Goal: Transaction & Acquisition: Book appointment/travel/reservation

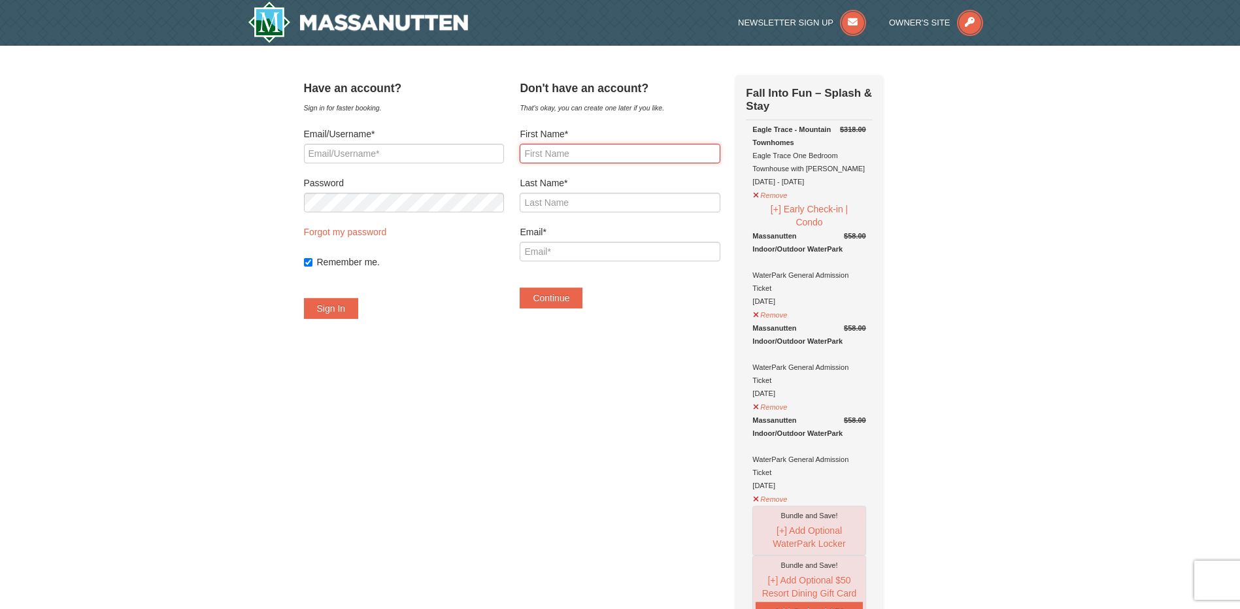
click at [623, 163] on input "First Name*" at bounding box center [620, 154] width 200 height 20
type input "shanell"
type input "kitt"
drag, startPoint x: 577, startPoint y: 253, endPoint x: 526, endPoint y: 259, distance: 51.4
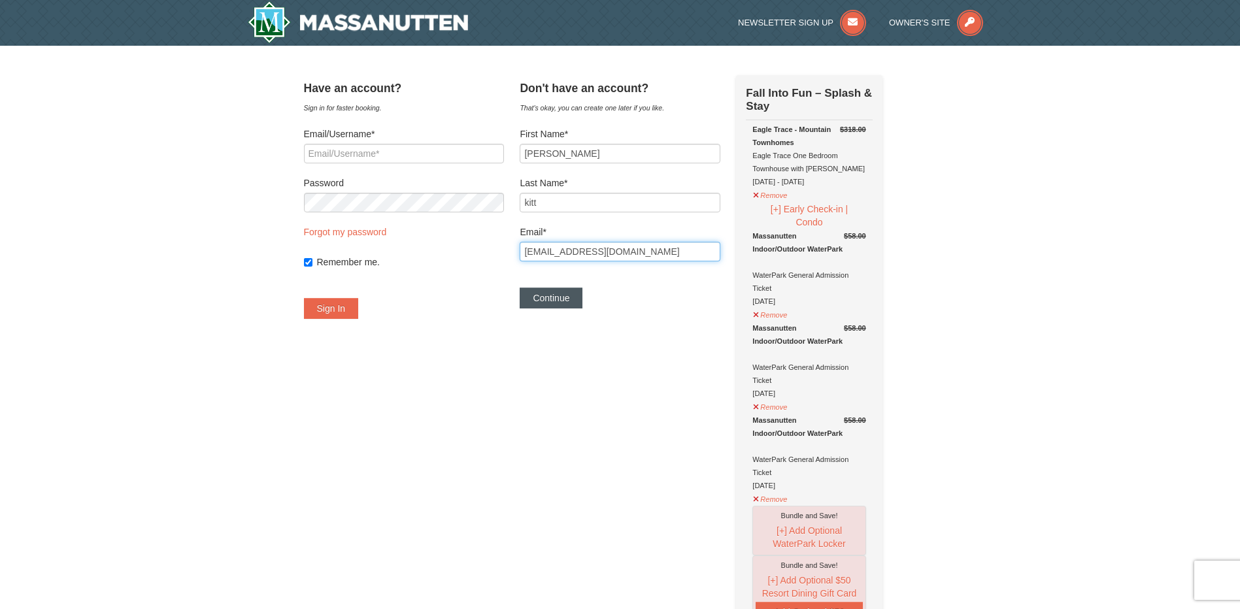
type input "[EMAIL_ADDRESS][DOMAIN_NAME]"
click at [567, 295] on button "Continue" at bounding box center [551, 298] width 63 height 21
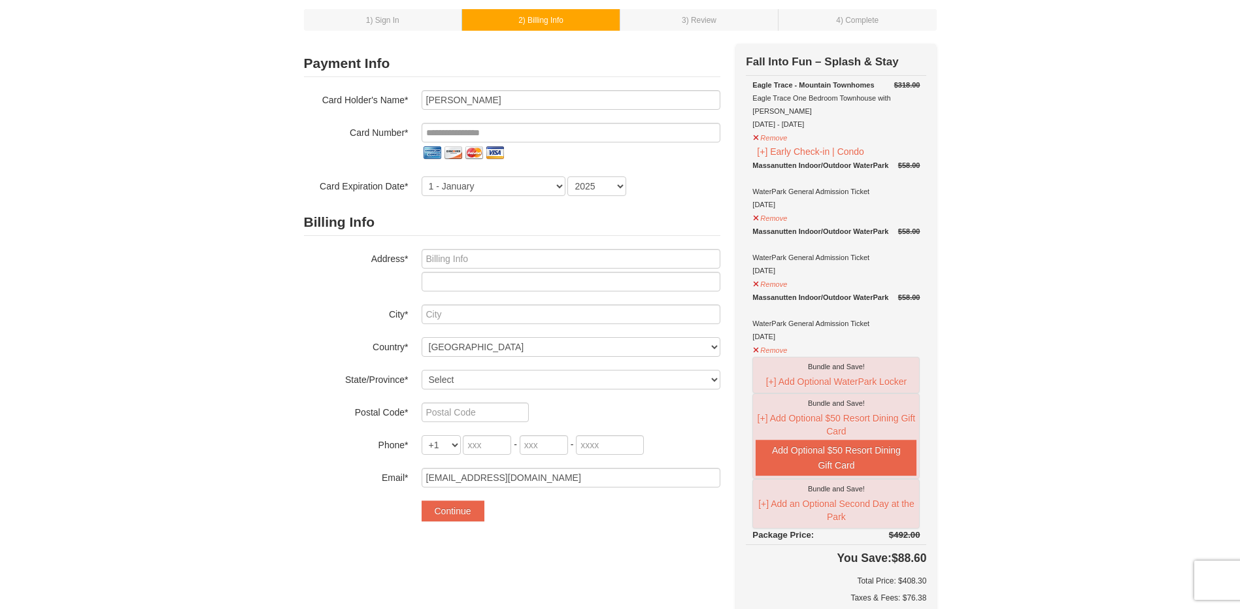
scroll to position [65, 0]
click at [757, 209] on button "Remove" at bounding box center [769, 217] width 35 height 16
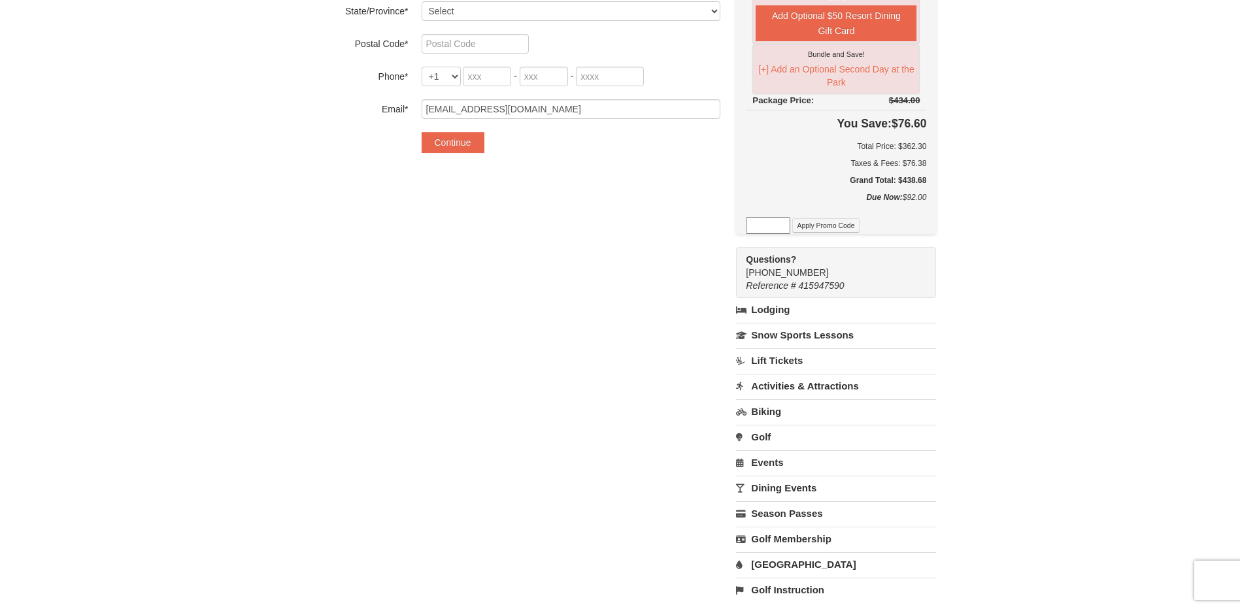
scroll to position [458, 0]
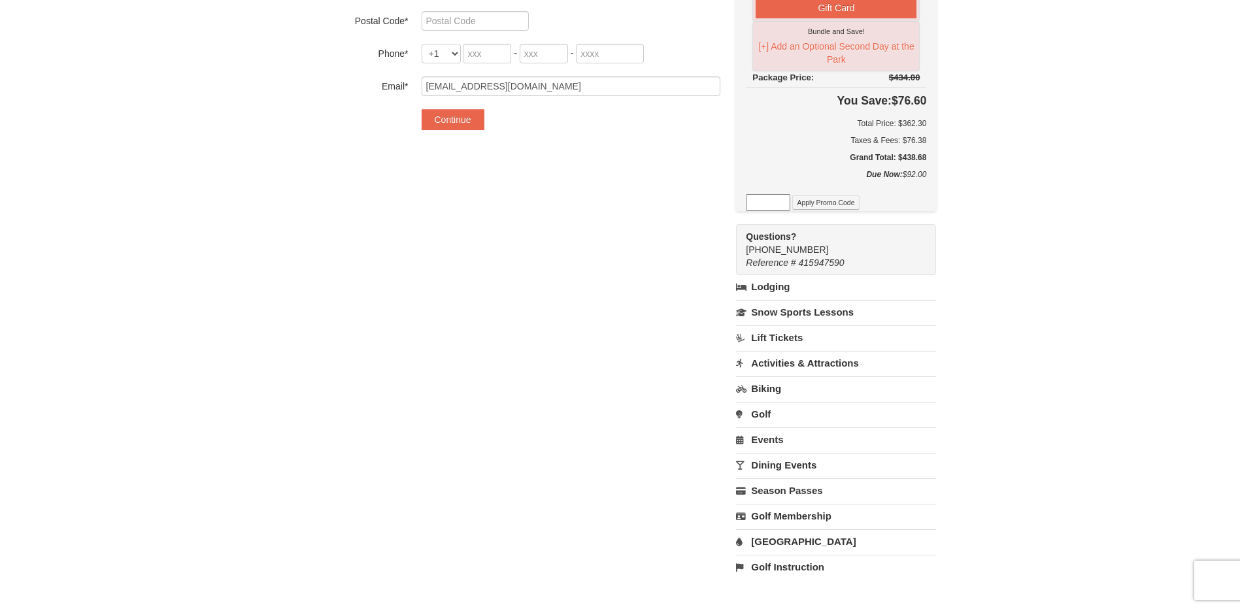
click at [780, 352] on link "Activities & Attractions" at bounding box center [836, 363] width 200 height 24
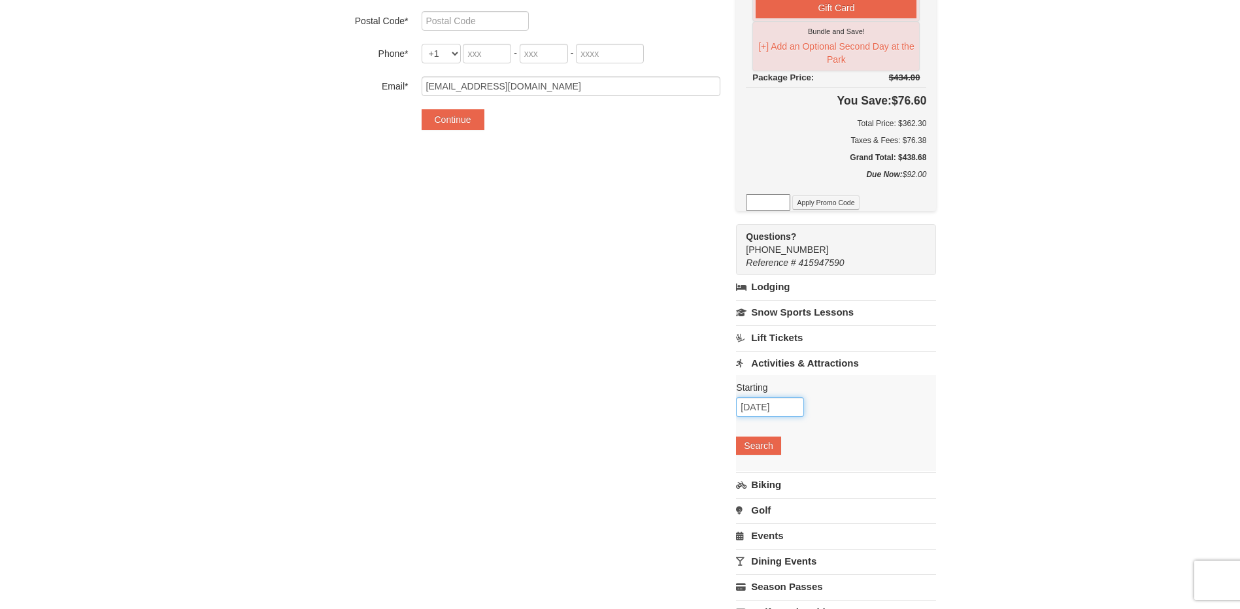
click at [765, 397] on input "[DATE]" at bounding box center [770, 407] width 68 height 20
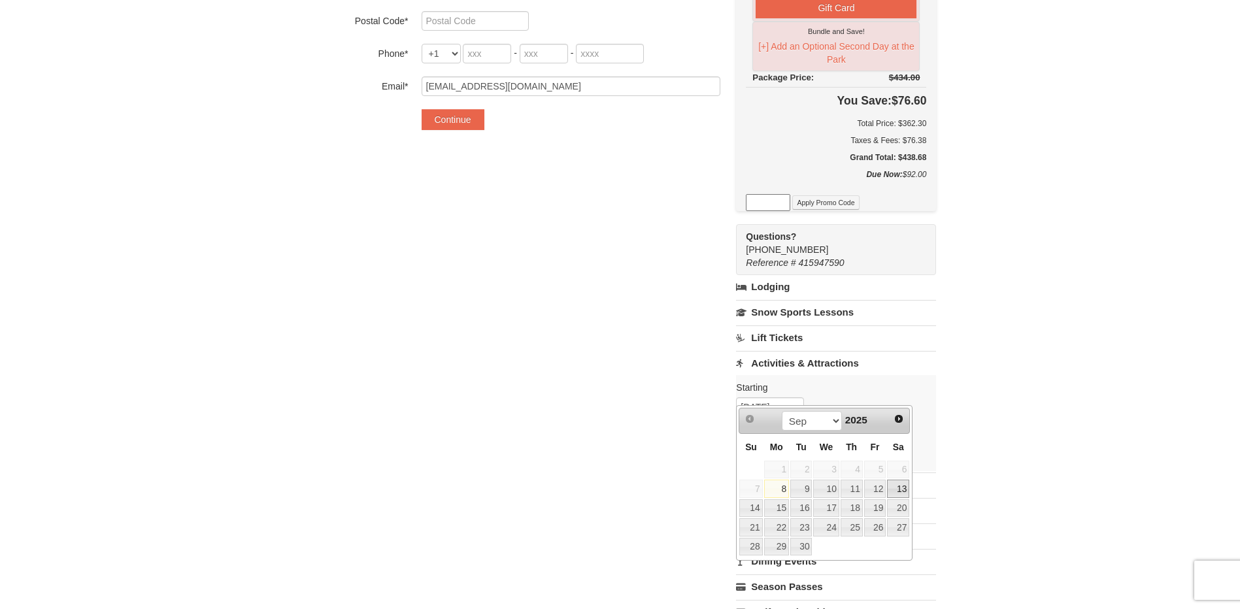
click at [898, 490] on link "13" at bounding box center [898, 489] width 22 height 18
type input "[DATE]"
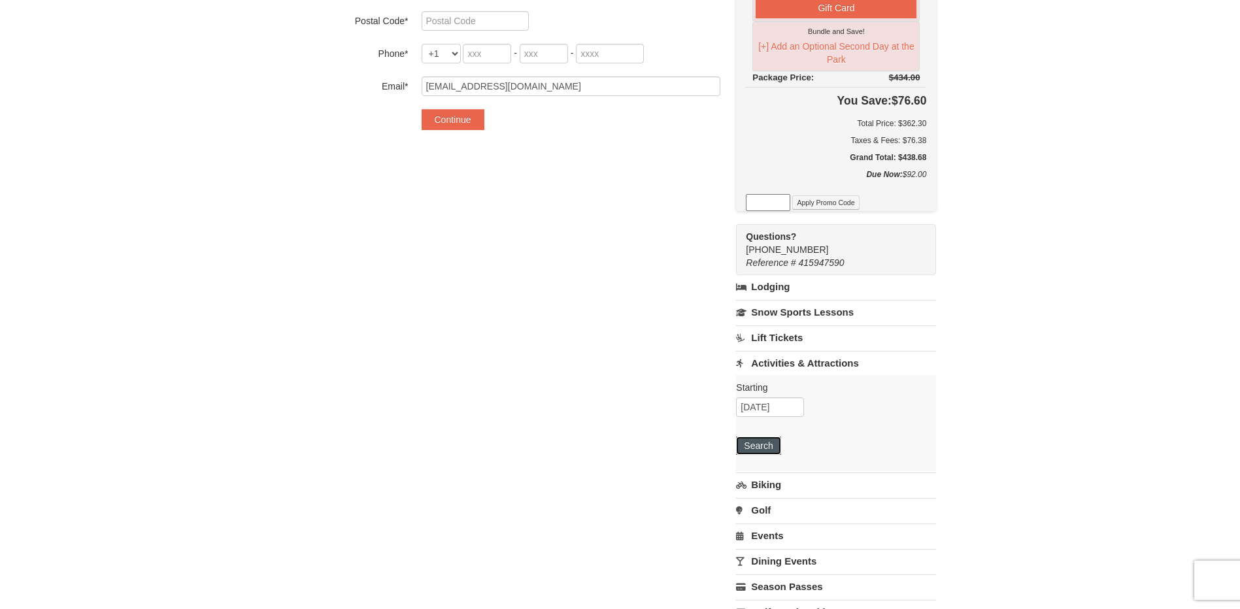
click at [767, 437] on button "Search" at bounding box center [758, 446] width 44 height 18
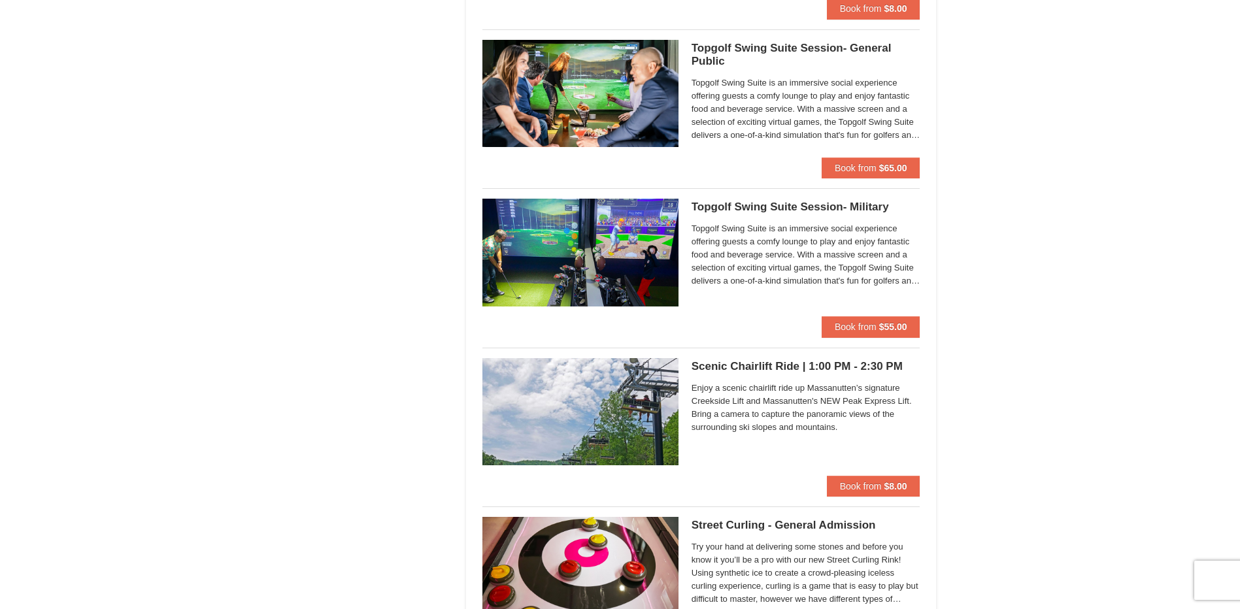
scroll to position [2026, 0]
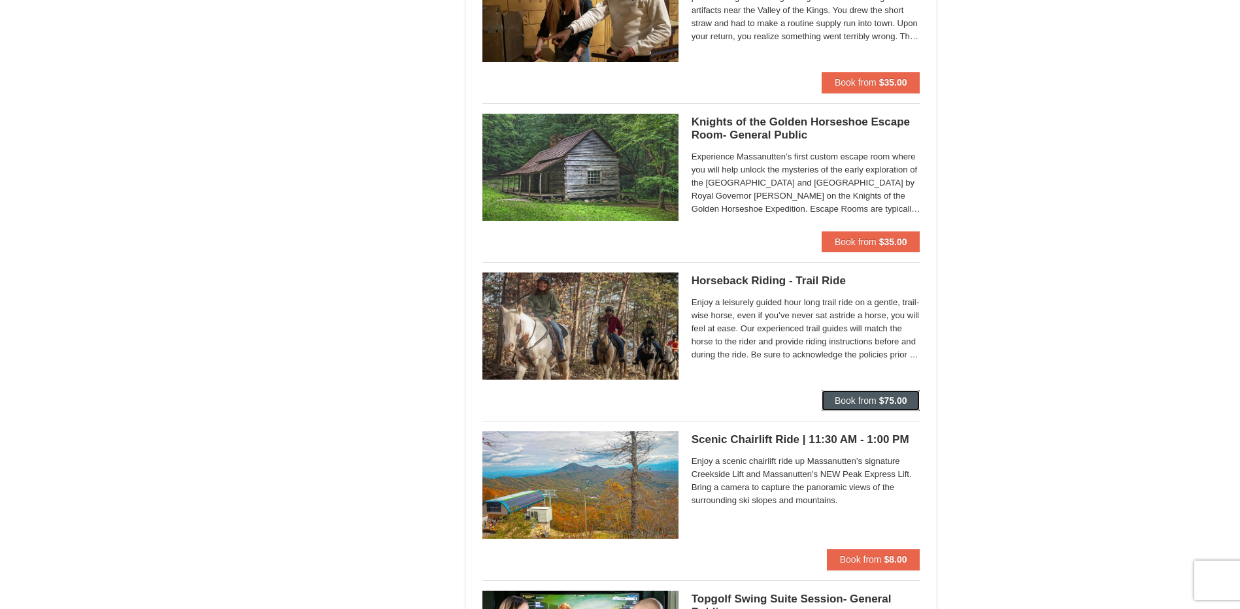
click at [858, 355] on div "Horseback Riding - Trail Ride Woodstone Meadows Stable and Petting Farm Enjoy a…" at bounding box center [701, 331] width 438 height 138
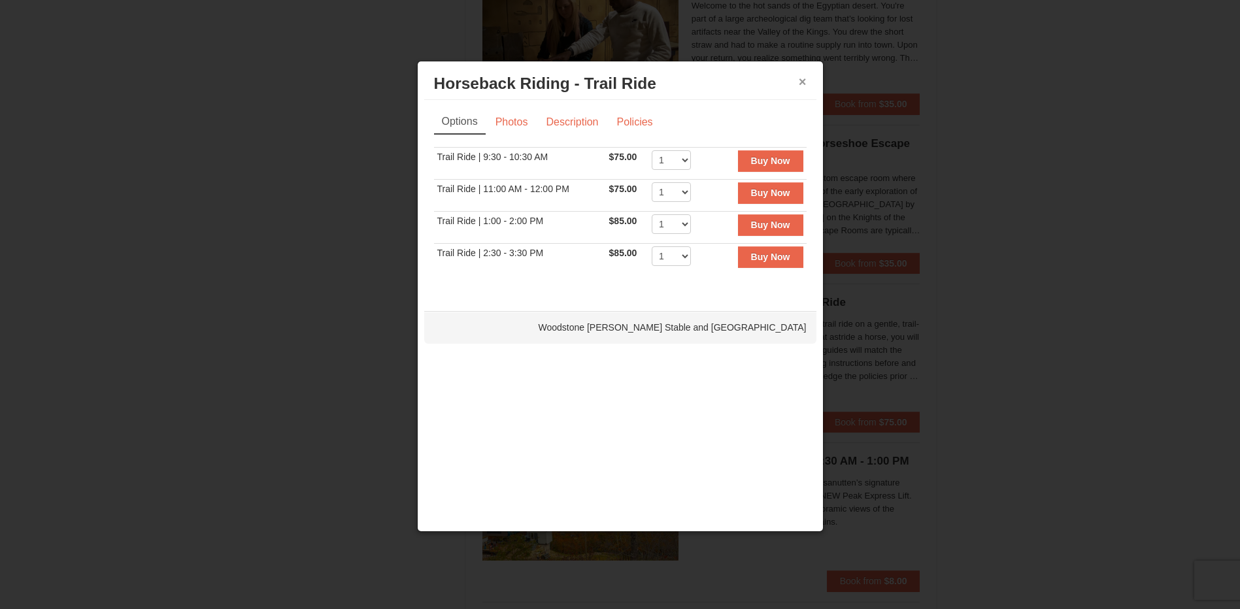
click at [800, 78] on button "×" at bounding box center [803, 81] width 8 height 13
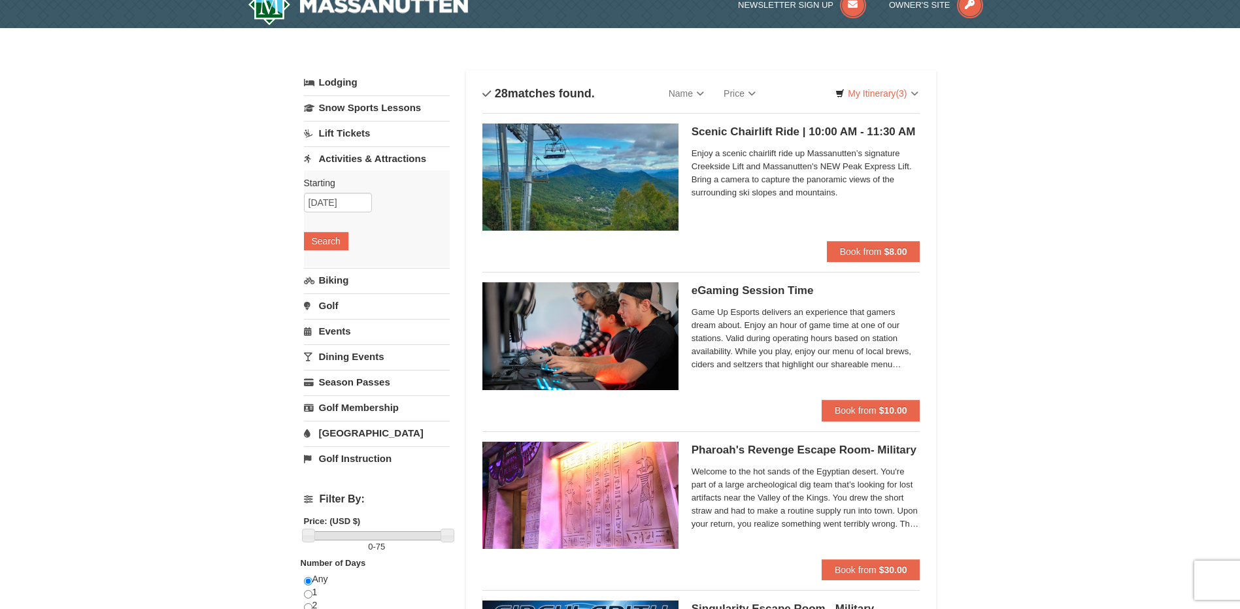
scroll to position [0, 0]
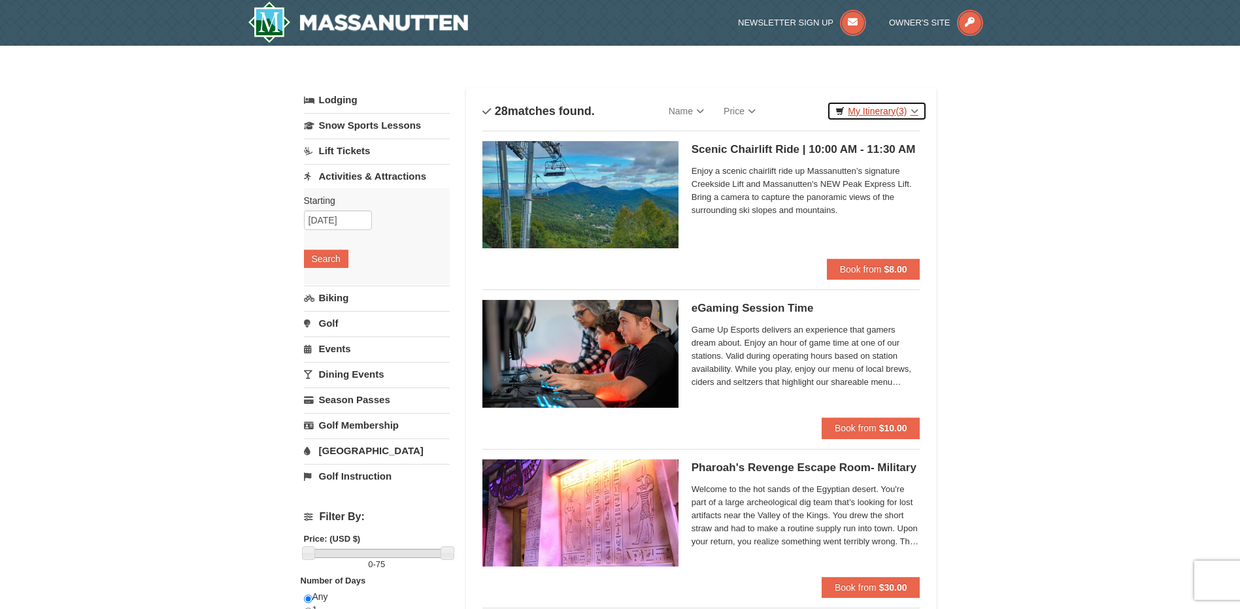
click at [855, 113] on link "My Itinerary (3)" at bounding box center [876, 111] width 99 height 20
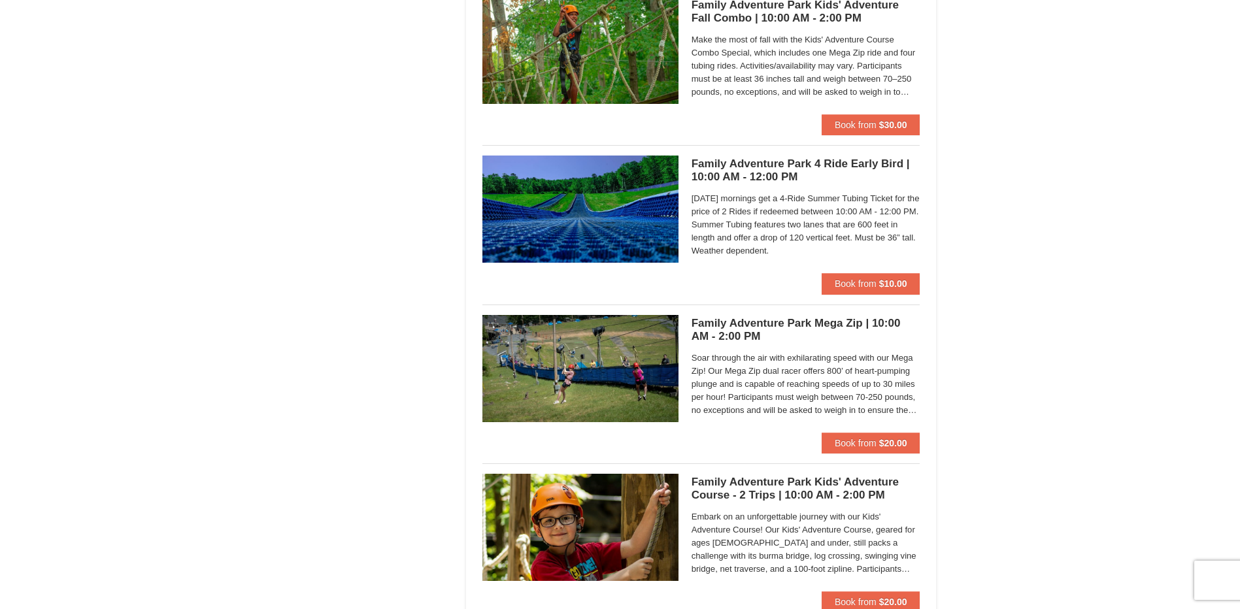
scroll to position [3137, 0]
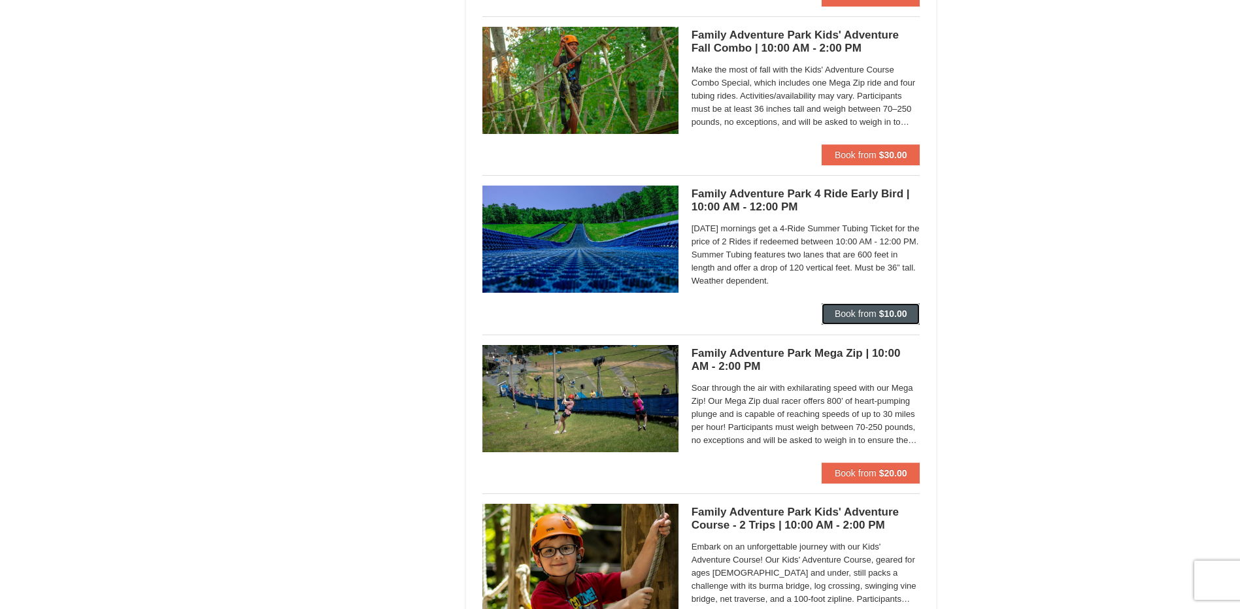
click at [849, 312] on span "Book from" at bounding box center [856, 314] width 42 height 10
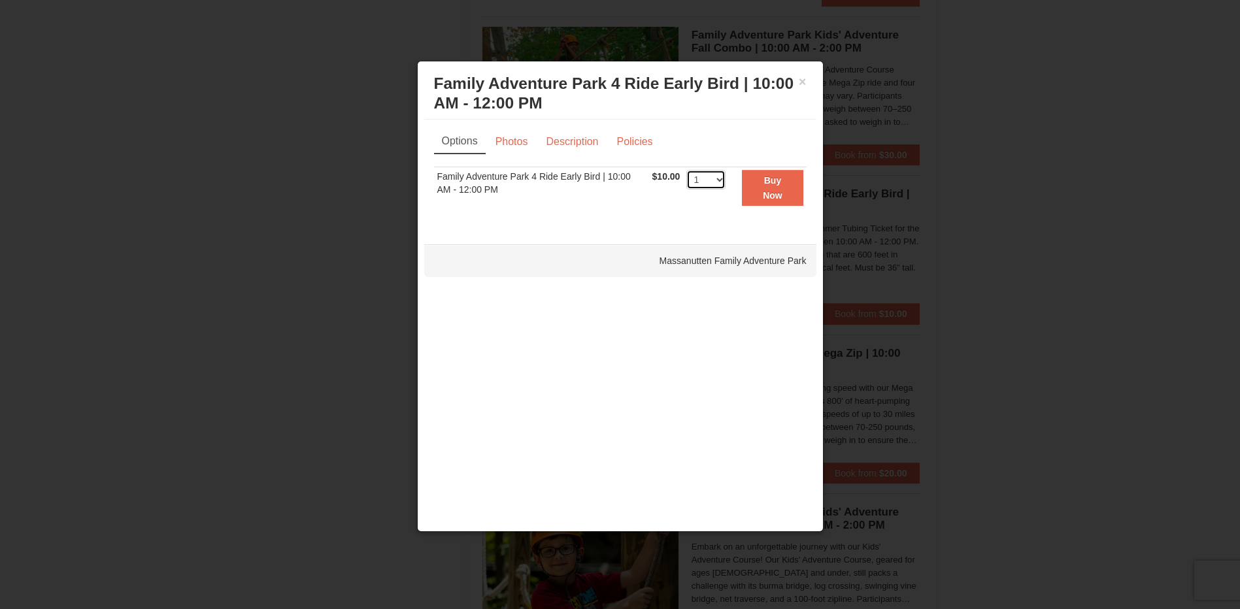
click at [722, 178] on select "1 2 3 4 5 6 7 8 9 10 11 12 13 14 15 16 17 18 19 20 21 22 23 24 25 26 27 28 29 3…" at bounding box center [705, 180] width 39 height 20
select select "2"
click at [686, 170] on select "1 2 3 4 5 6 7 8 9 10 11 12 13 14 15 16 17 18 19 20 21 22 23 24 25 26 27 28 29 3…" at bounding box center [705, 180] width 39 height 20
click at [566, 143] on link "Description" at bounding box center [571, 141] width 69 height 25
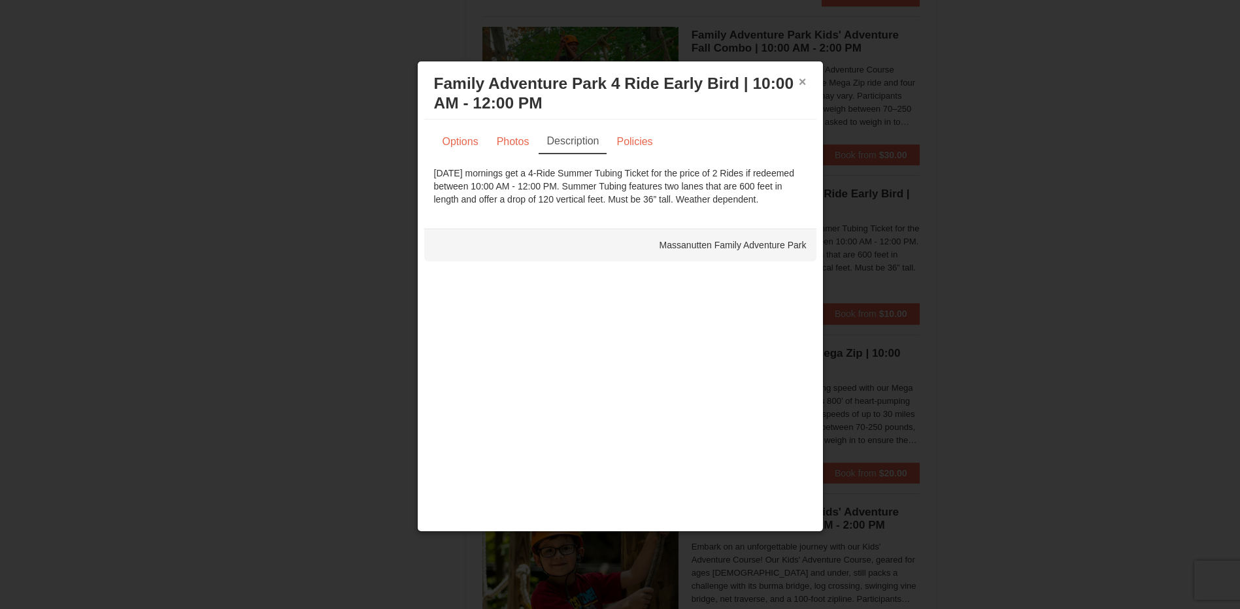
click at [802, 84] on button "×" at bounding box center [803, 81] width 8 height 13
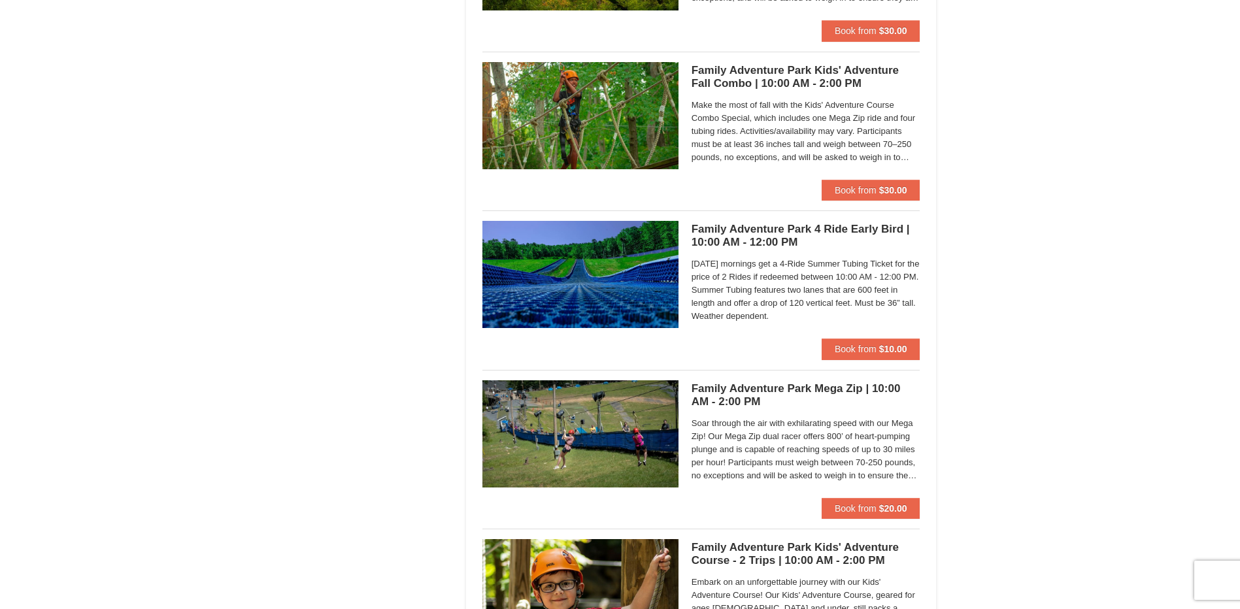
scroll to position [3072, 0]
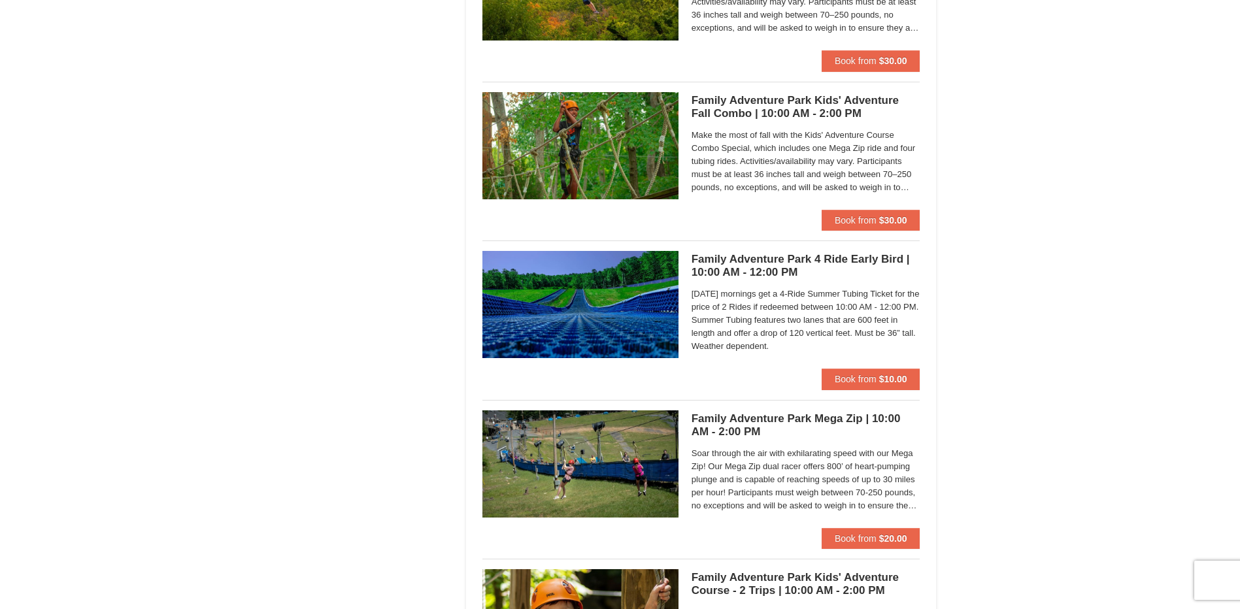
click at [768, 115] on h5 "Family Adventure Park Kids' Adventure Fall Combo | 10:00 AM - 2:00 PM Massanutt…" at bounding box center [806, 107] width 229 height 26
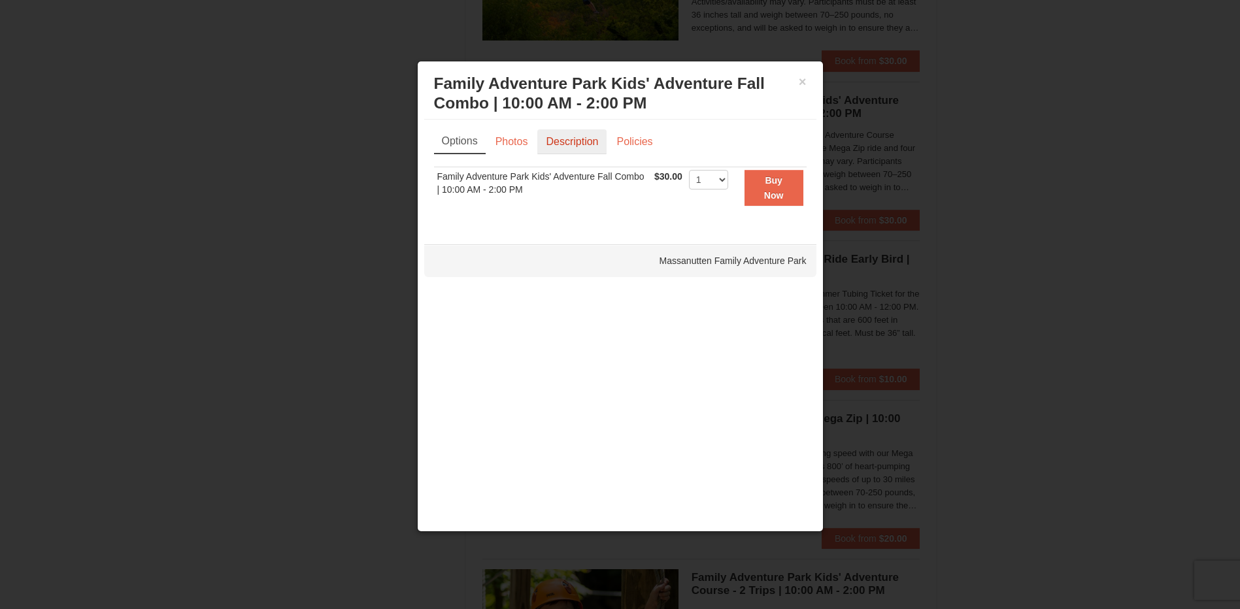
click at [584, 147] on link "Description" at bounding box center [571, 141] width 69 height 25
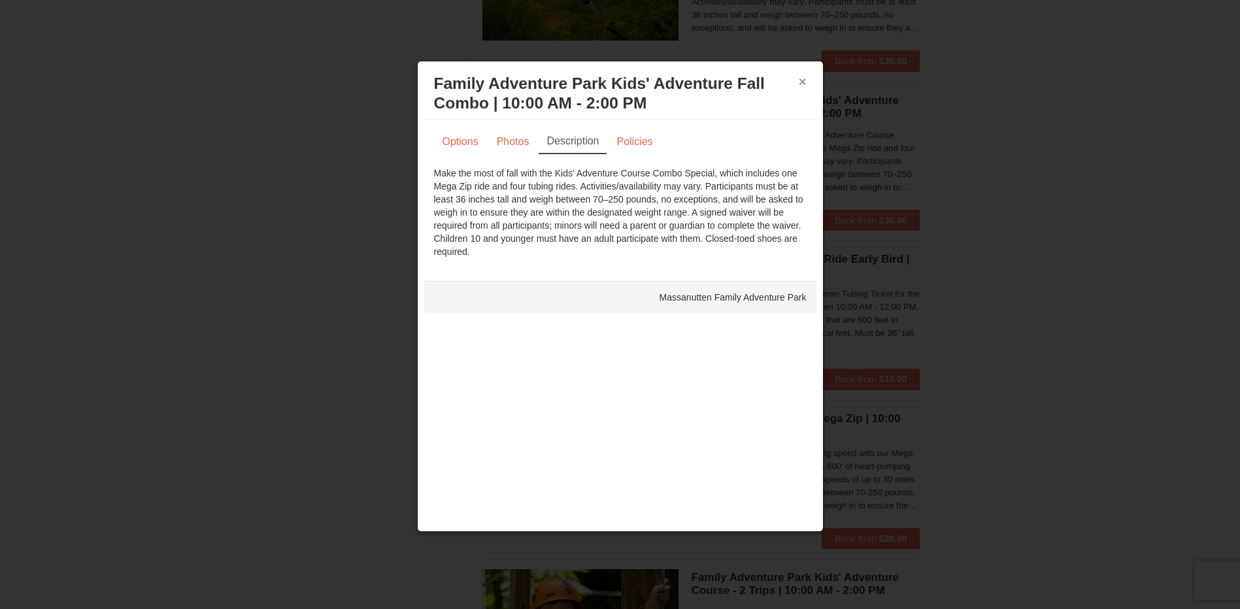
click at [805, 81] on button "×" at bounding box center [803, 81] width 8 height 13
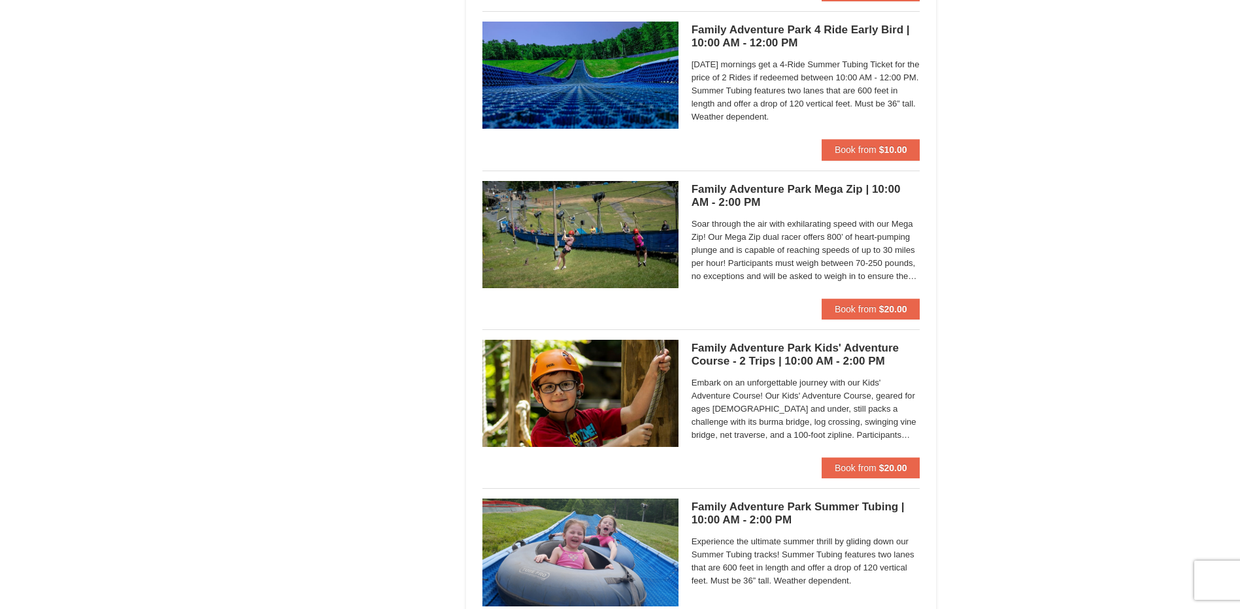
scroll to position [3333, 0]
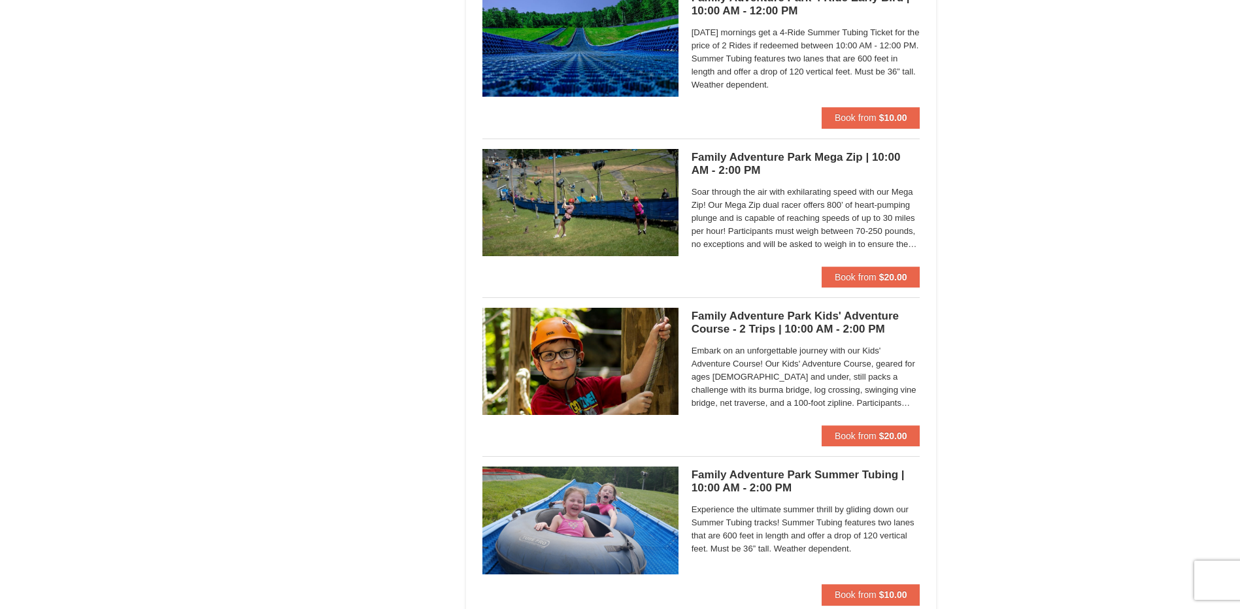
click at [831, 325] on h5 "Family Adventure Park Kids' Adventure Course - 2 Trips | 10:00 AM - 2:00 PM Mas…" at bounding box center [806, 323] width 229 height 26
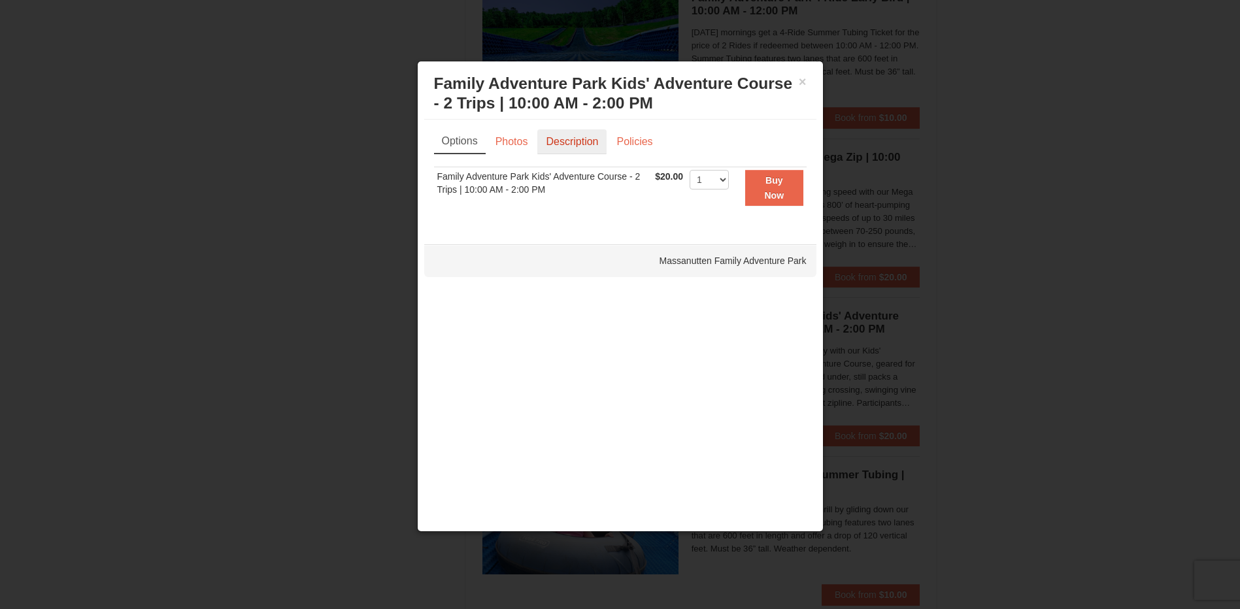
click at [584, 143] on link "Description" at bounding box center [571, 141] width 69 height 25
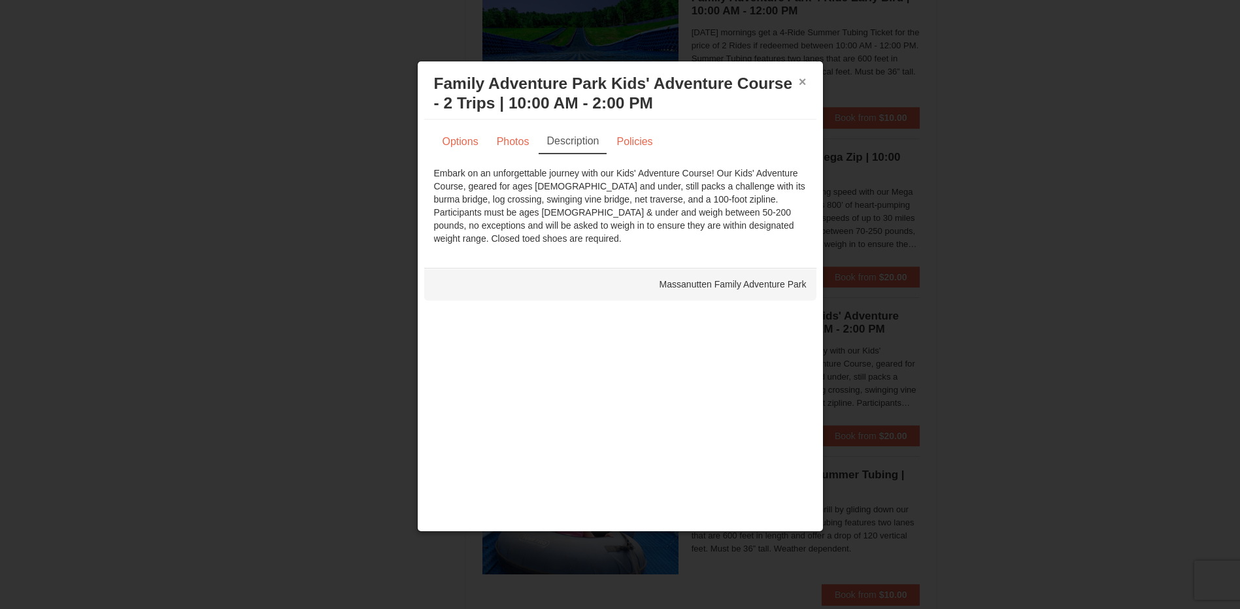
click at [800, 82] on button "×" at bounding box center [803, 81] width 8 height 13
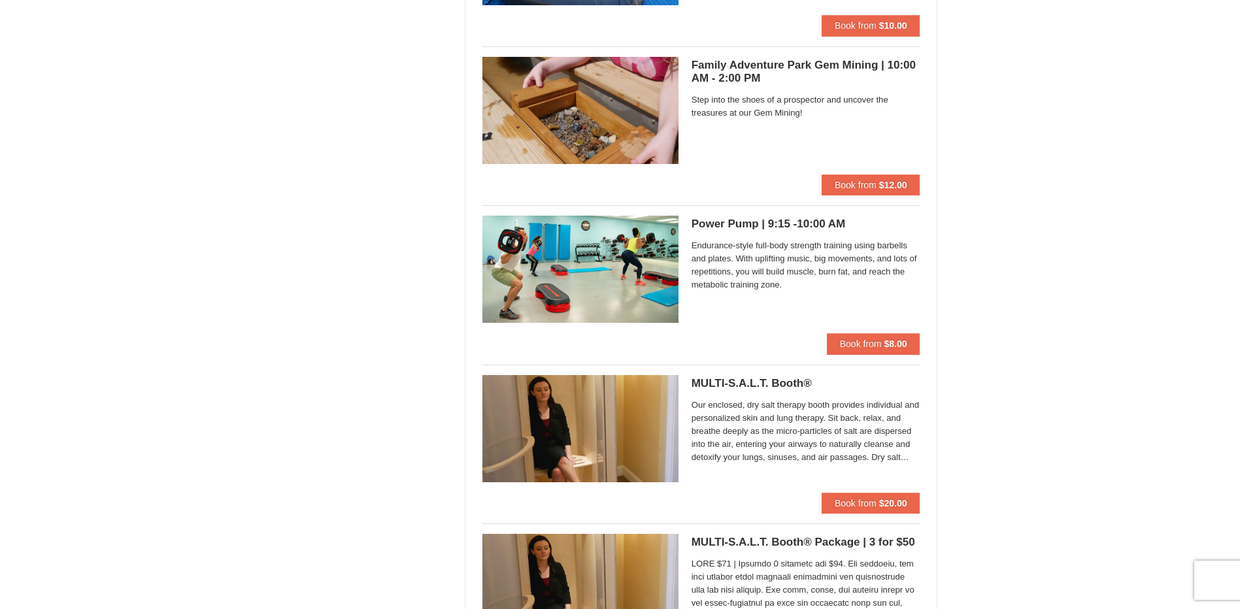
scroll to position [3424, 0]
